Goal: Book appointment/travel/reservation

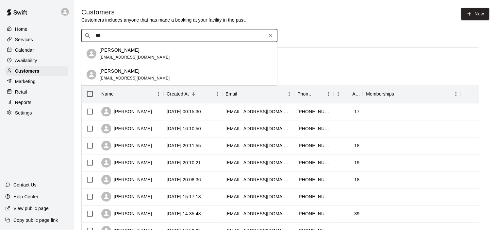
type input "***"
click at [42, 53] on div "Calendar" at bounding box center [36, 50] width 63 height 10
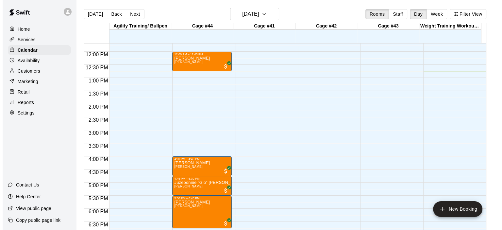
scroll to position [365, 0]
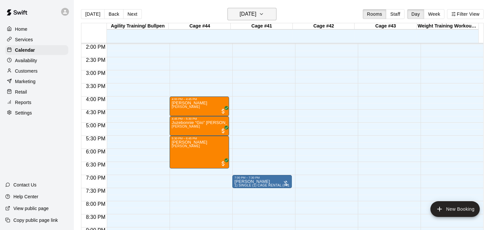
click at [264, 11] on icon "button" at bounding box center [261, 14] width 5 height 8
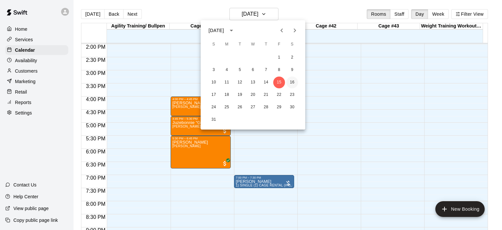
click at [291, 79] on button "16" at bounding box center [292, 82] width 12 height 12
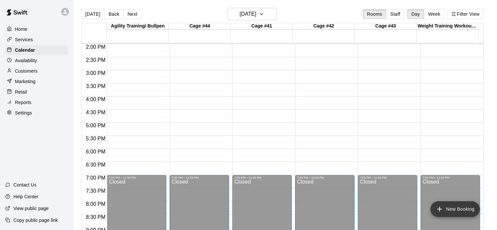
click at [457, 210] on button "New Booking" at bounding box center [454, 209] width 49 height 16
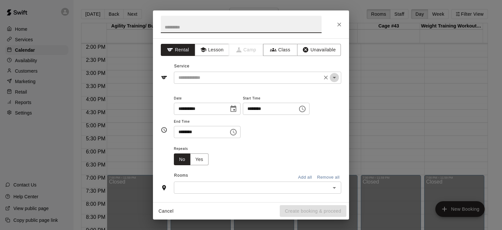
click at [333, 77] on icon "Open" at bounding box center [334, 78] width 8 height 8
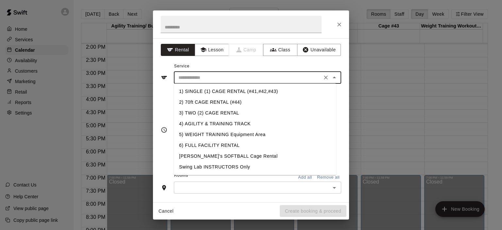
click at [249, 91] on li "1) SINGLE (1) CAGE RENTAL (#41,#42,#43)" at bounding box center [255, 91] width 162 height 11
type input "**********"
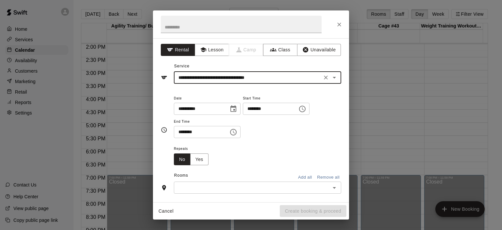
click at [306, 110] on icon "Choose time, selected time is 12:00 PM" at bounding box center [302, 109] width 8 height 8
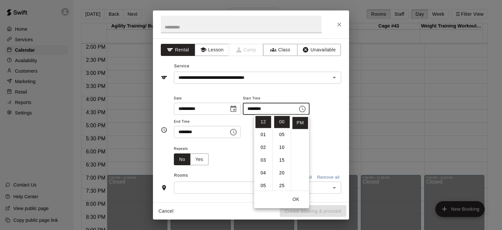
scroll to position [0, 0]
click at [299, 121] on li "AM" at bounding box center [301, 122] width 16 height 12
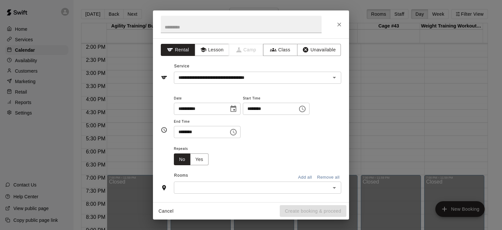
click at [304, 108] on icon "Choose time, selected time is 12:00 AM" at bounding box center [303, 108] width 2 height 3
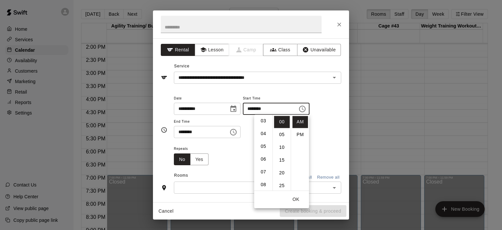
scroll to position [52, 0]
click at [263, 182] on li "09" at bounding box center [264, 184] width 16 height 12
type input "********"
click at [300, 200] on button "OK" at bounding box center [296, 199] width 21 height 12
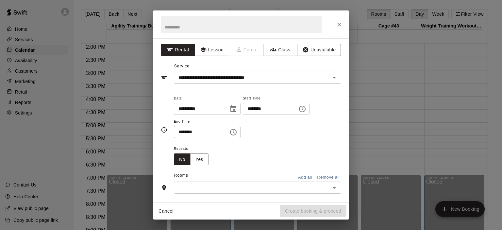
click at [237, 134] on icon "Choose time, selected time is 12:30 PM" at bounding box center [233, 132] width 8 height 8
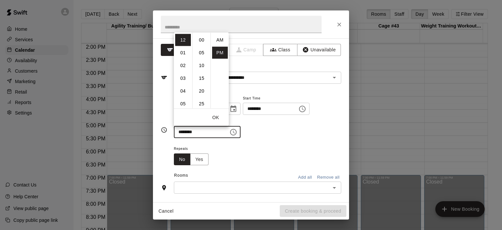
scroll to position [12, 0]
click at [183, 49] on li "01" at bounding box center [183, 52] width 16 height 12
click at [204, 40] on li "00" at bounding box center [202, 40] width 16 height 12
type input "********"
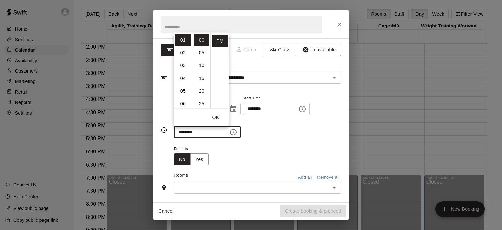
click at [285, 144] on div "**********" at bounding box center [257, 119] width 167 height 51
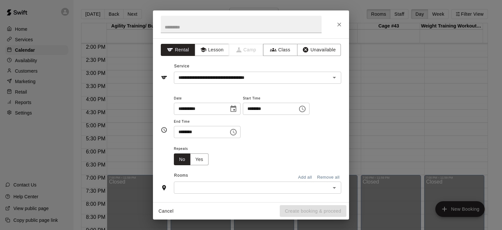
click at [331, 185] on icon "Open" at bounding box center [334, 188] width 8 height 8
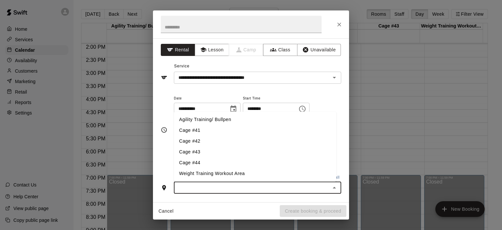
click at [225, 132] on li "Cage #41" at bounding box center [255, 130] width 162 height 11
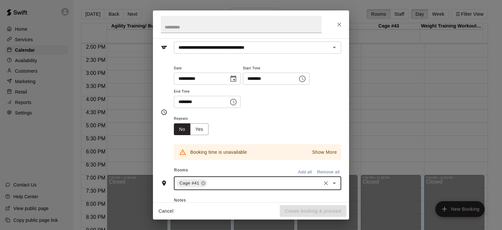
scroll to position [65, 0]
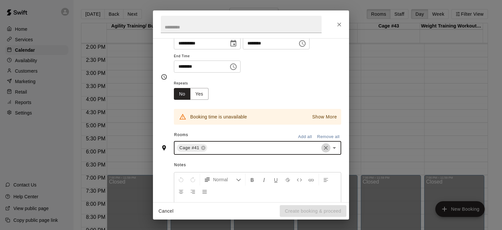
click at [323, 145] on icon "Clear" at bounding box center [326, 147] width 7 height 7
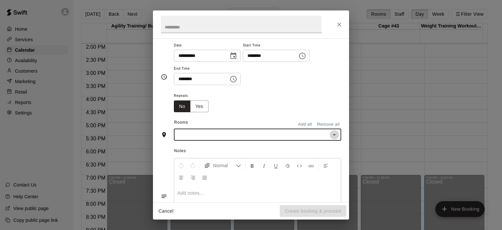
click at [333, 134] on icon "Open" at bounding box center [334, 135] width 3 height 2
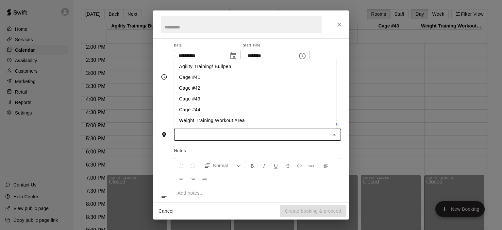
click at [205, 90] on li "Cage #42" at bounding box center [255, 88] width 162 height 11
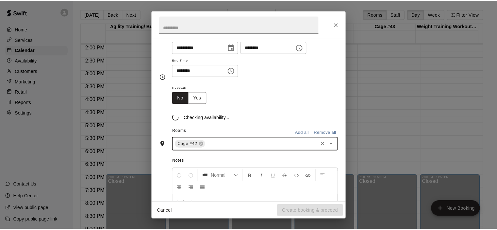
scroll to position [65, 0]
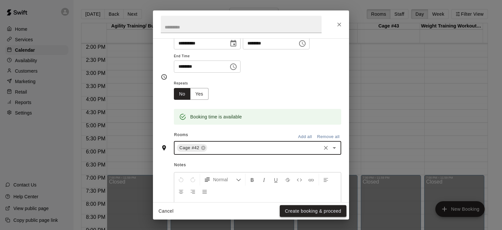
click at [318, 209] on button "Create booking & proceed" at bounding box center [313, 211] width 67 height 12
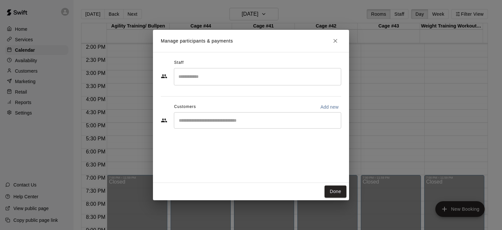
click at [233, 120] on input "Start typing to search customers..." at bounding box center [257, 120] width 161 height 7
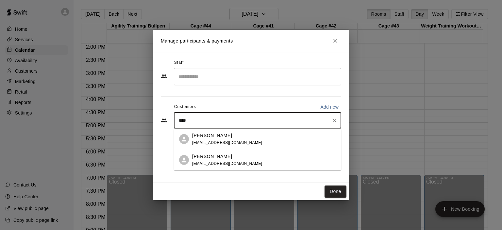
type input "*****"
click at [224, 138] on div "[PERSON_NAME] [EMAIL_ADDRESS][DOMAIN_NAME]" at bounding box center [227, 139] width 70 height 14
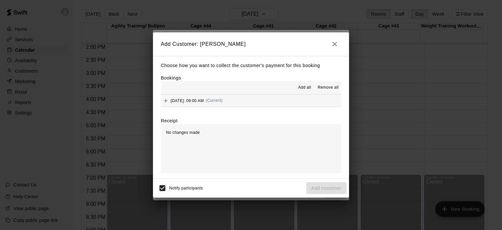
click at [223, 99] on span "(Current)" at bounding box center [214, 100] width 17 height 5
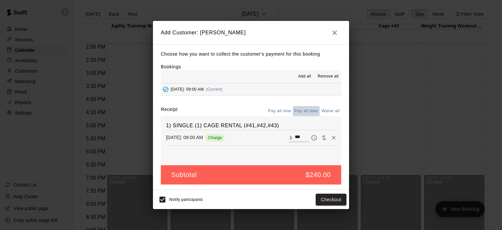
click at [313, 110] on button "Pay all later" at bounding box center [306, 111] width 27 height 10
click at [329, 205] on button "Add customer" at bounding box center [326, 200] width 40 height 12
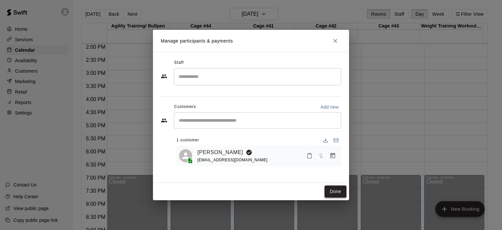
click at [335, 192] on button "Done" at bounding box center [336, 191] width 22 height 12
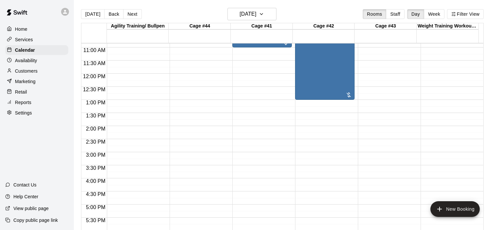
scroll to position [202, 0]
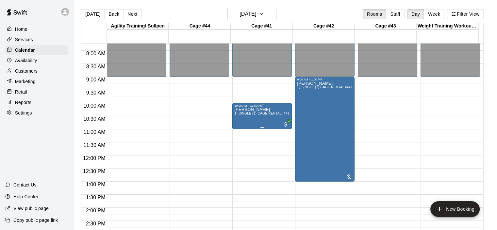
click at [266, 115] on span "1) SINGLE (1) CAGE RENTAL (#41,#42,#43)" at bounding box center [269, 113] width 70 height 4
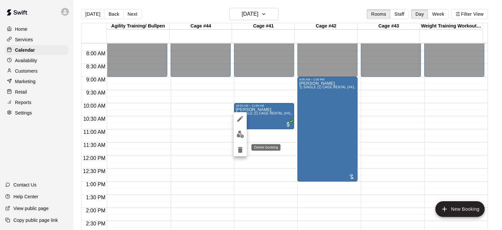
click at [241, 150] on icon "delete" at bounding box center [240, 150] width 5 height 6
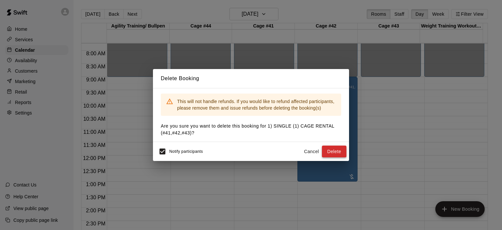
click at [333, 150] on button "Delete" at bounding box center [334, 151] width 25 height 12
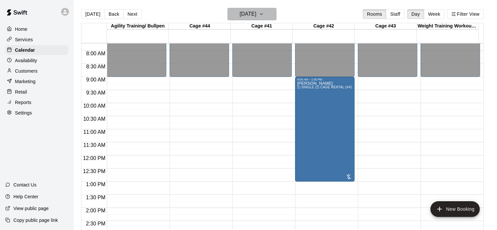
click at [264, 15] on icon "button" at bounding box center [261, 14] width 5 height 8
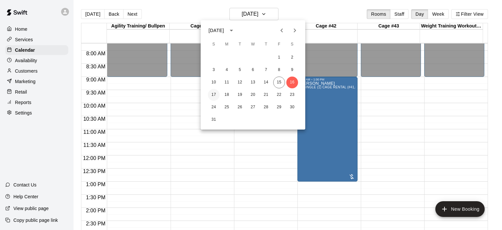
click at [214, 95] on button "17" at bounding box center [214, 95] width 12 height 12
